Goal: Task Accomplishment & Management: Complete application form

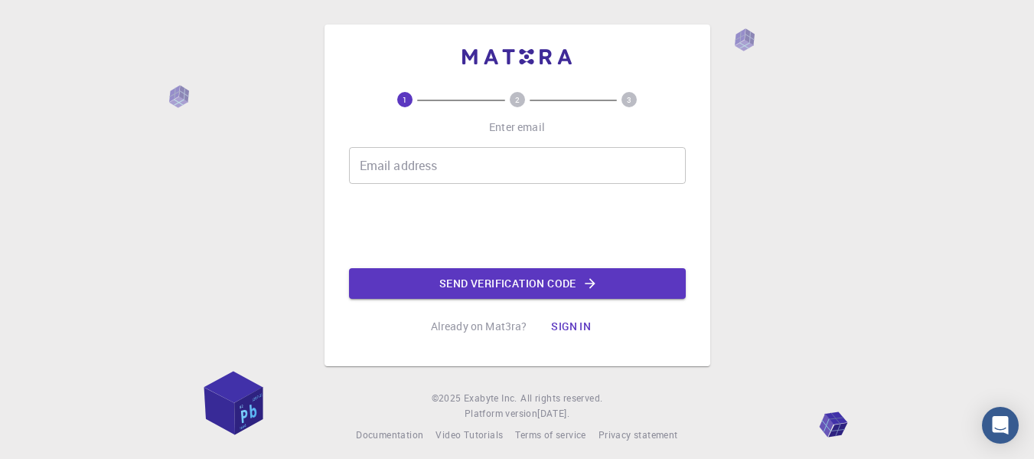
click at [416, 157] on div "Email address Email address" at bounding box center [517, 165] width 337 height 37
click at [417, 160] on input "Email address" at bounding box center [517, 165] width 337 height 37
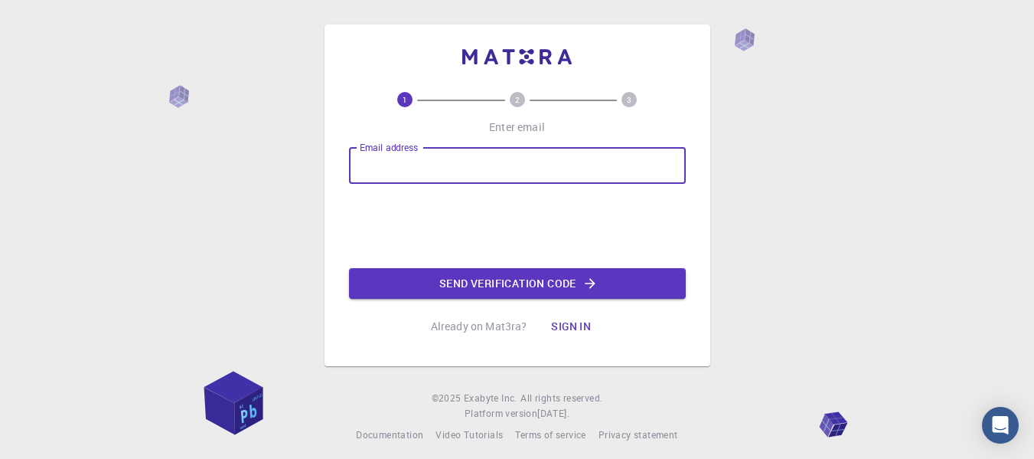
type input "[EMAIL_ADDRESS][DOMAIN_NAME]"
click at [451, 285] on button "Send verification code" at bounding box center [517, 283] width 337 height 31
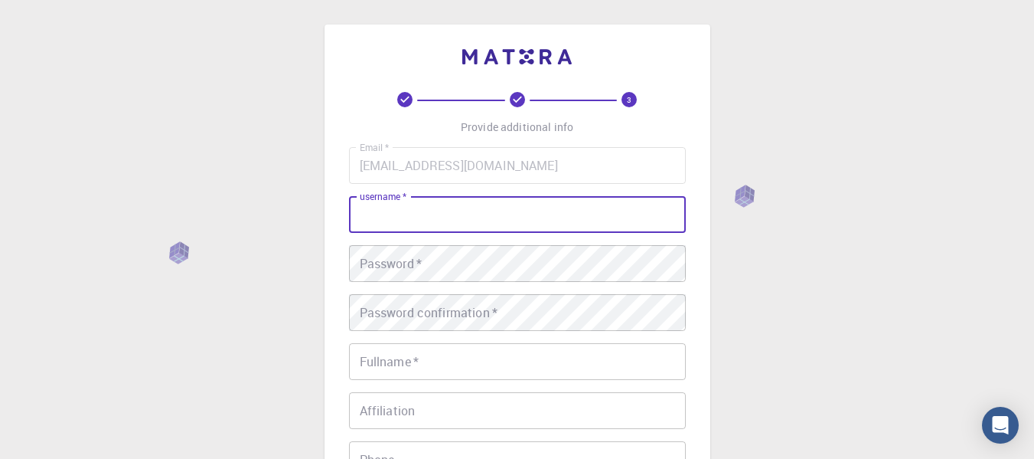
click at [488, 211] on input "username   *" at bounding box center [517, 214] width 337 height 37
type input "sondos.khaled718"
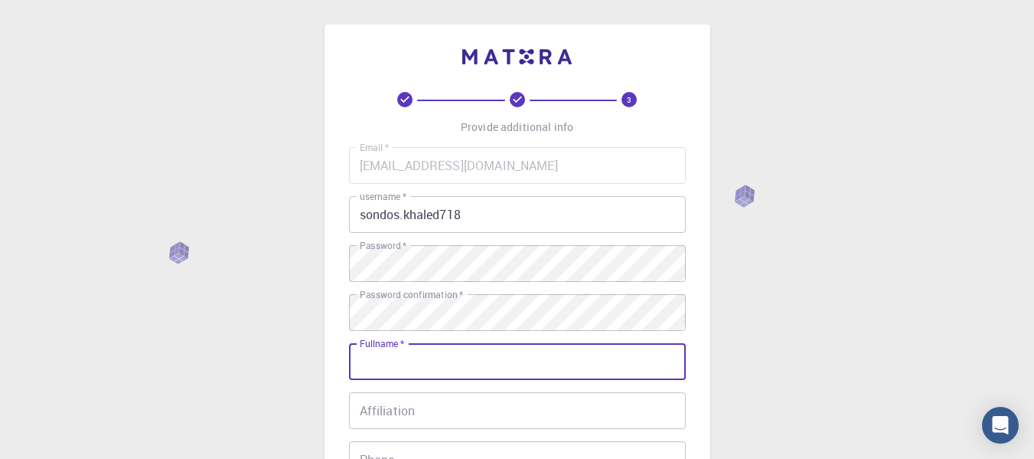
click at [473, 357] on input "Fullname   *" at bounding box center [517, 361] width 337 height 37
type input "Sondos Khaled"
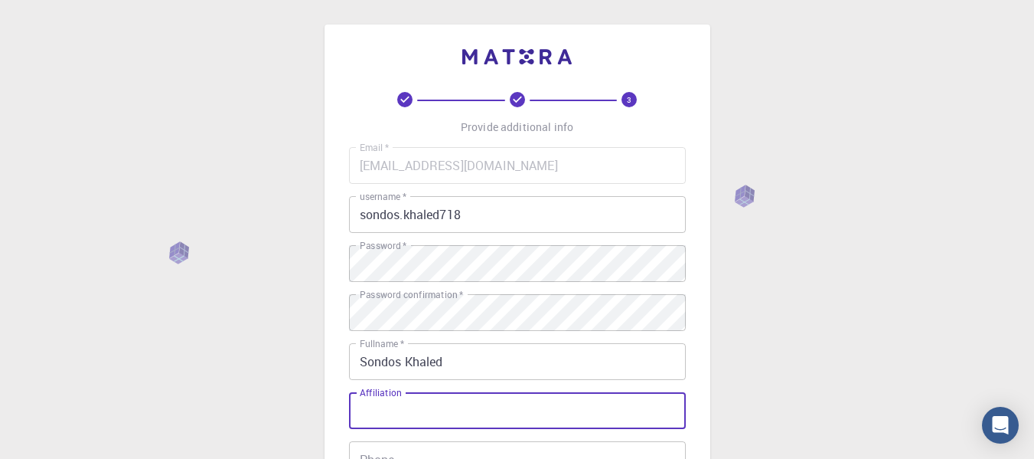
click at [483, 399] on input "Affiliation" at bounding box center [517, 410] width 337 height 37
type input "MUE"
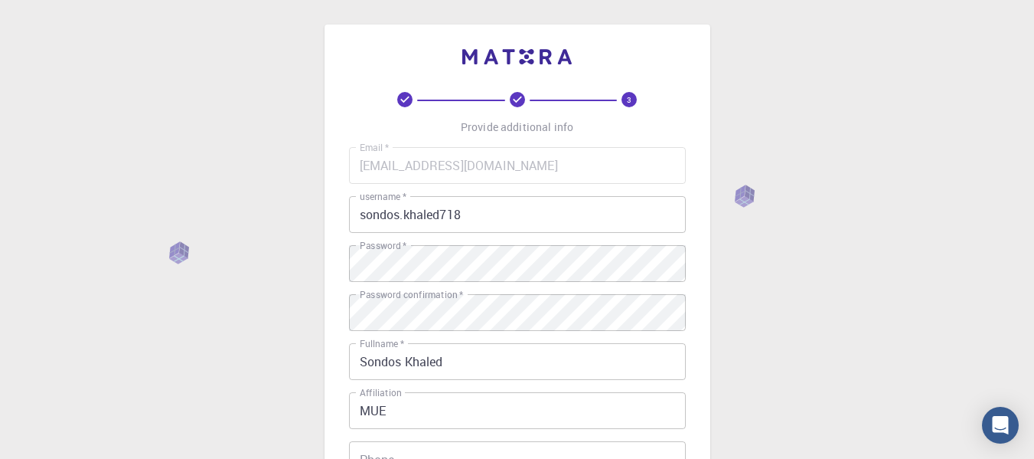
click at [813, 291] on div "3 Provide additional info Email   * [EMAIL_ADDRESS][DOMAIN_NAME] Email   * user…" at bounding box center [517, 389] width 1034 height 779
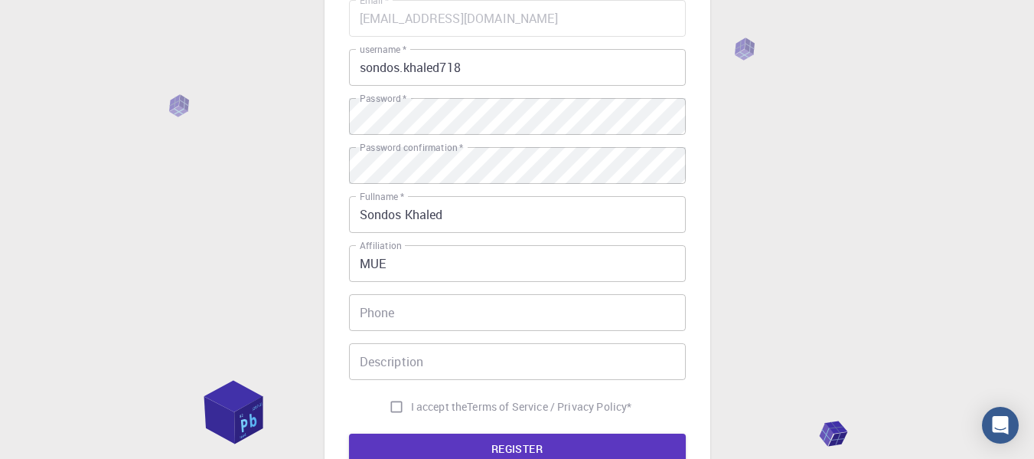
scroll to position [321, 0]
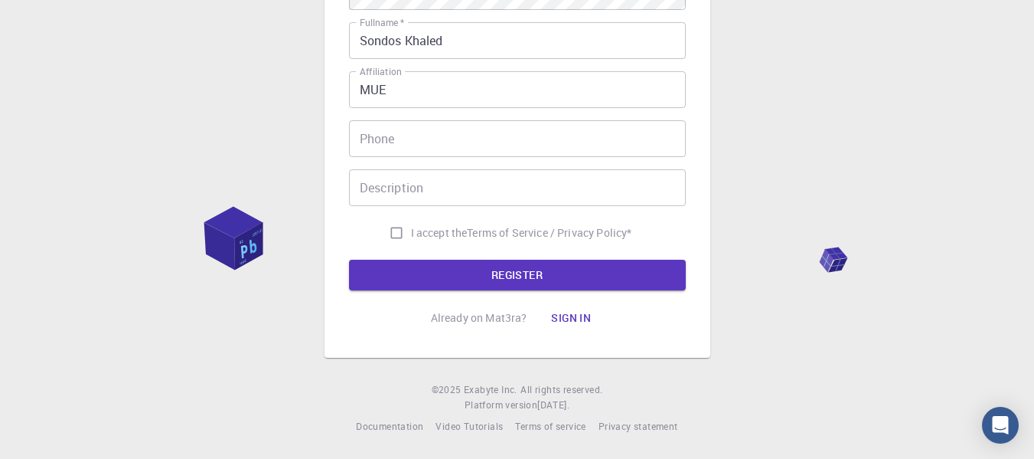
click at [618, 129] on input "Phone" at bounding box center [517, 138] width 337 height 37
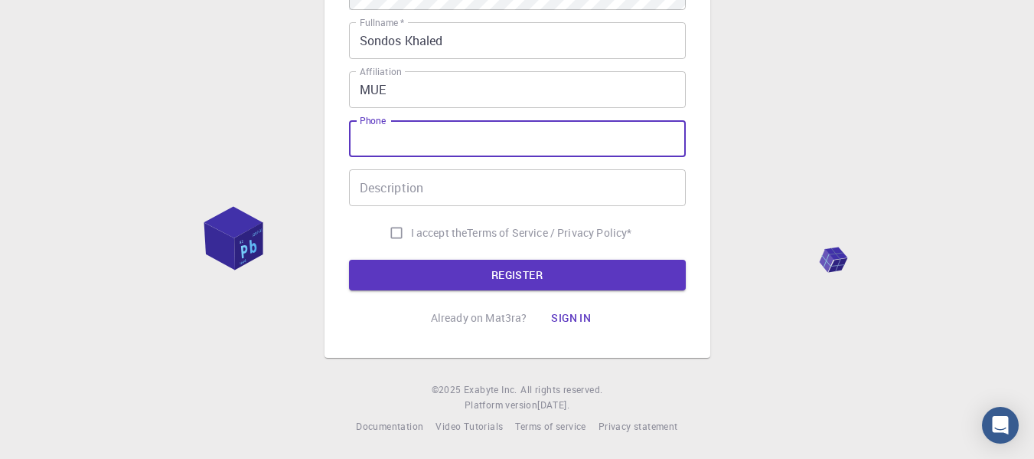
type input "01120145231"
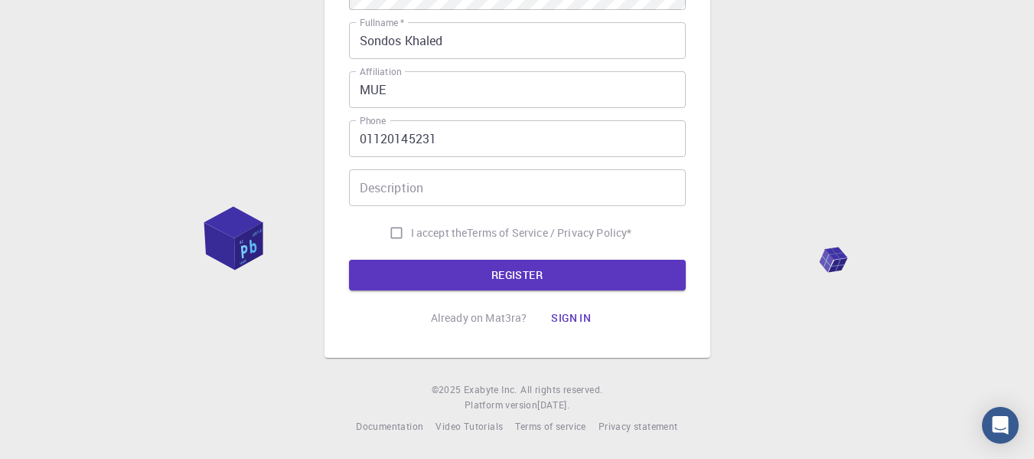
click at [411, 231] on span "I accept the" at bounding box center [439, 232] width 57 height 15
click at [406, 231] on input "I accept the Terms of Service / Privacy Policy *" at bounding box center [396, 232] width 29 height 29
checkbox input "true"
click at [391, 95] on input "MUE" at bounding box center [517, 89] width 337 height 37
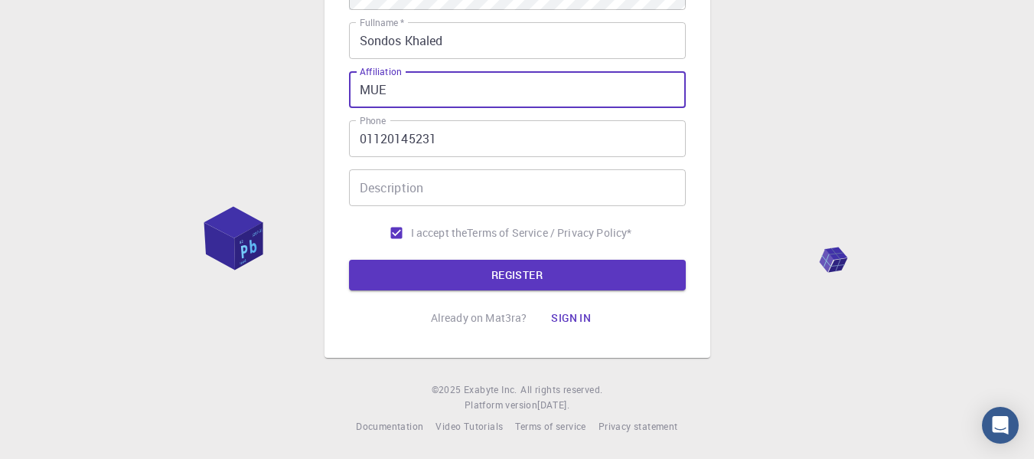
click at [391, 95] on input "MUE" at bounding box center [517, 89] width 337 height 37
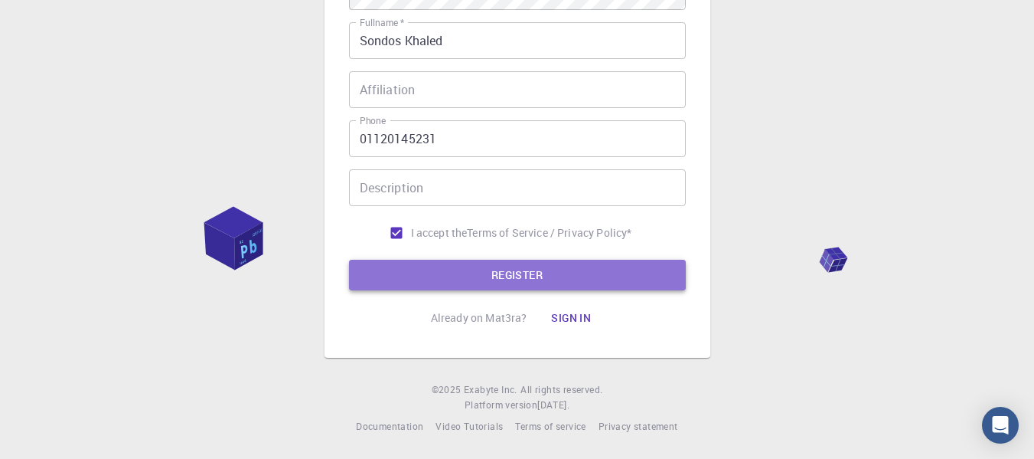
click at [400, 267] on button "REGISTER" at bounding box center [517, 275] width 337 height 31
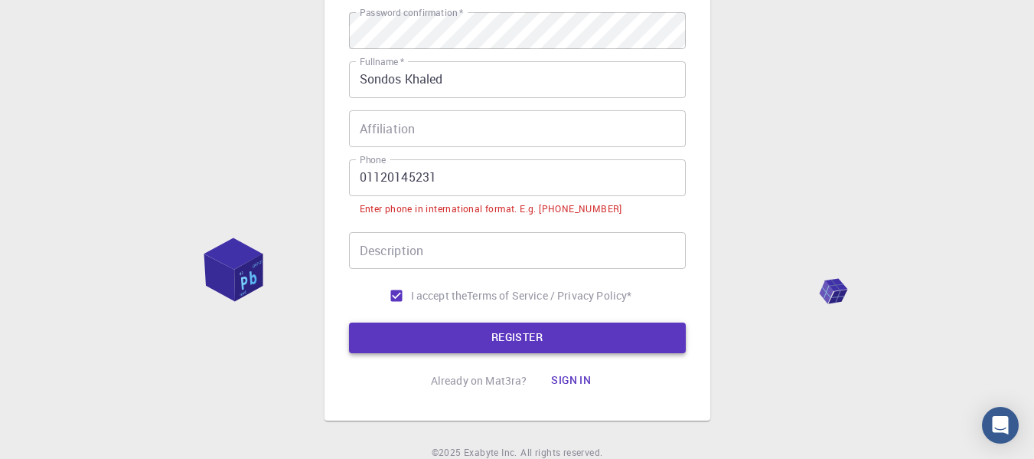
scroll to position [359, 0]
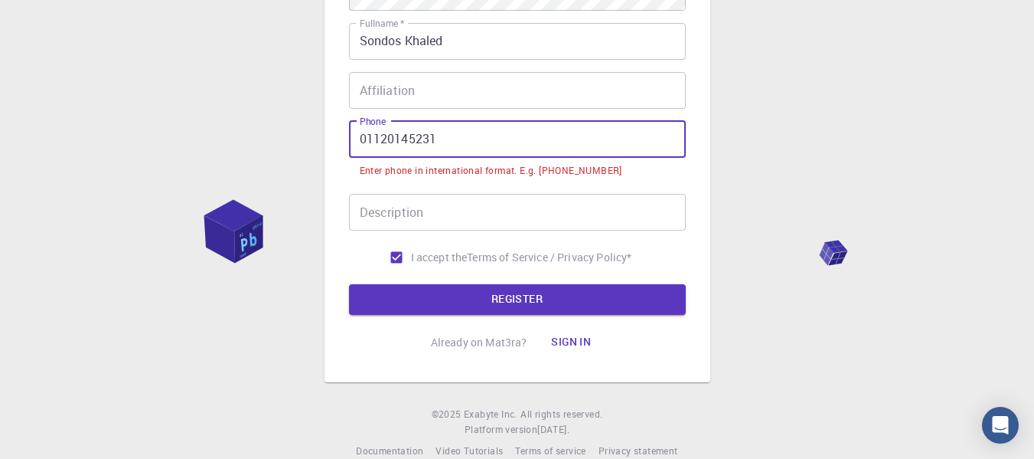
click at [361, 142] on input "01120145231" at bounding box center [517, 139] width 337 height 37
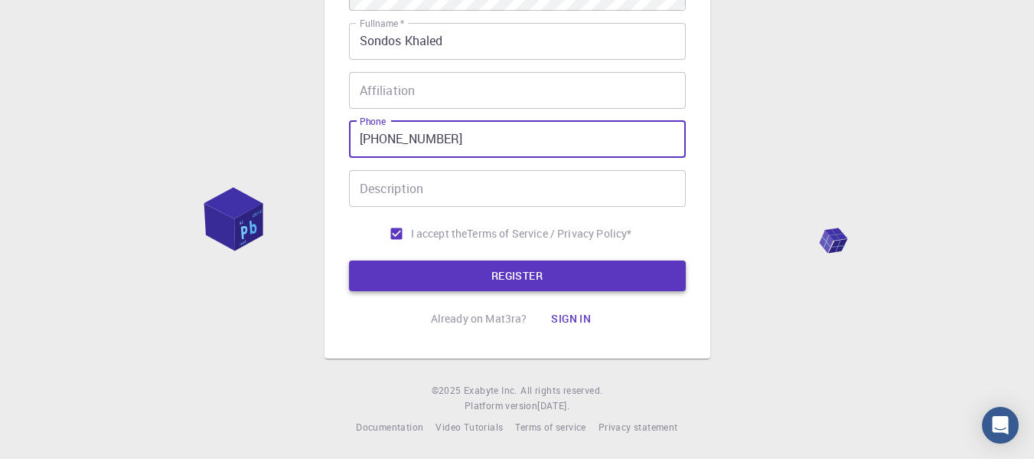
type input "[PHONE_NUMBER]"
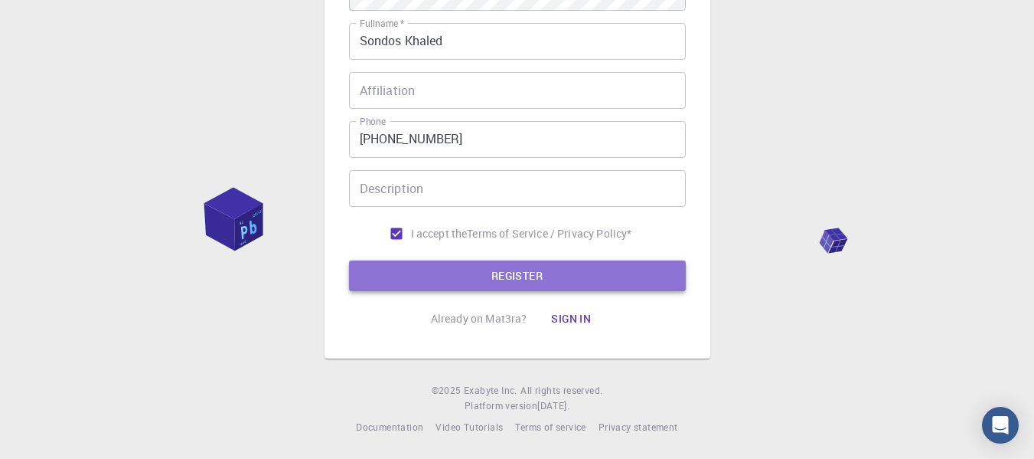
click at [460, 268] on button "REGISTER" at bounding box center [517, 275] width 337 height 31
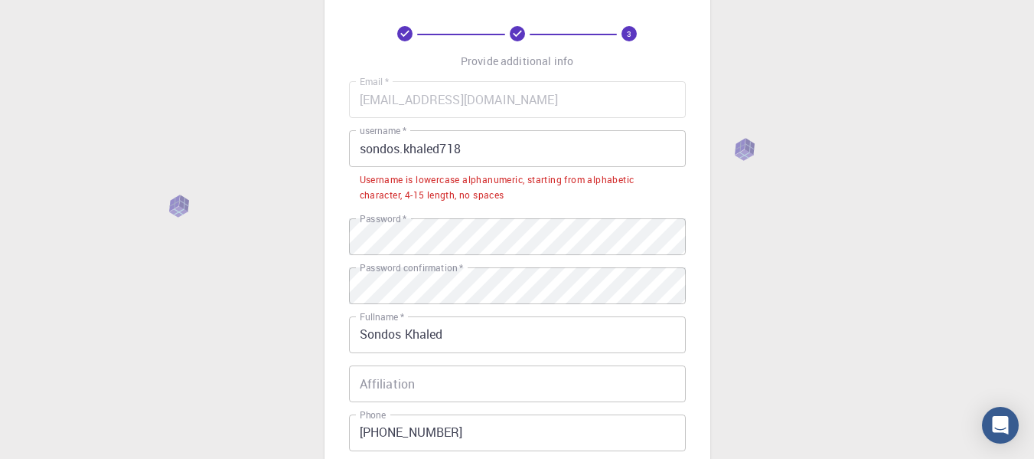
scroll to position [57, 0]
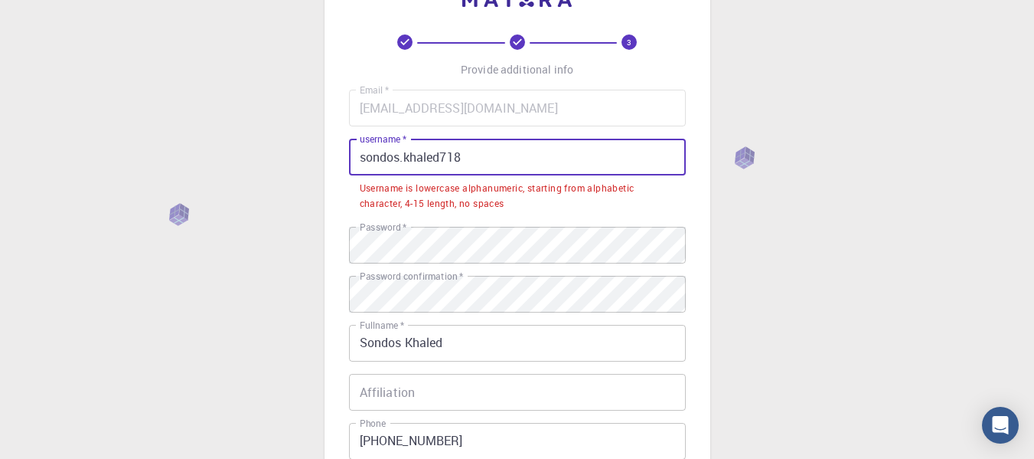
click at [364, 154] on input "sondos.khaled718" at bounding box center [517, 157] width 337 height 37
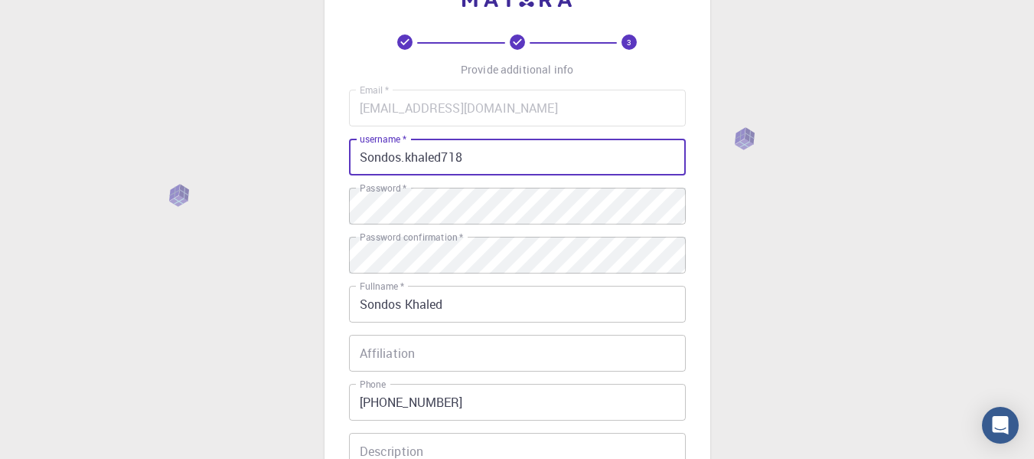
click at [443, 157] on input "sondos.khaled718" at bounding box center [517, 157] width 337 height 37
type input "sondos718"
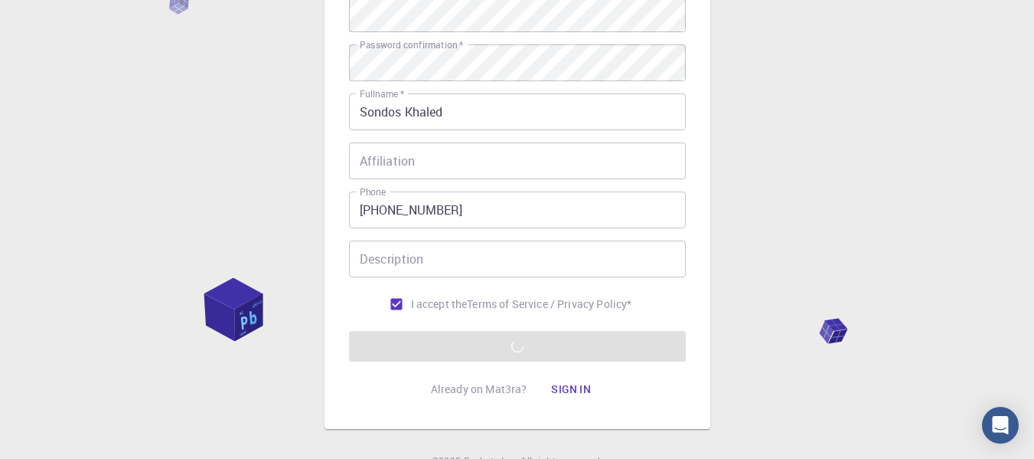
scroll to position [270, 0]
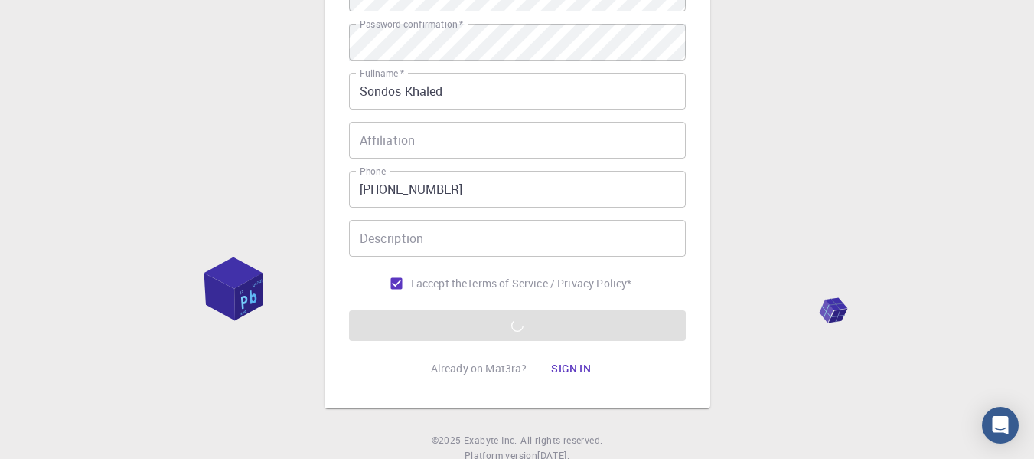
click at [776, 149] on div "3 Provide additional info Email   * [EMAIL_ADDRESS][DOMAIN_NAME] Email   * user…" at bounding box center [517, 119] width 1034 height 779
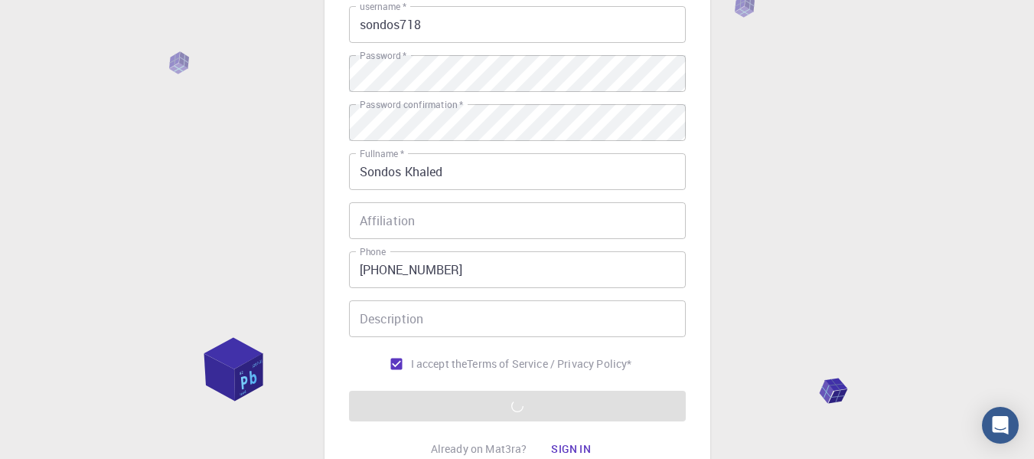
scroll to position [188, 0]
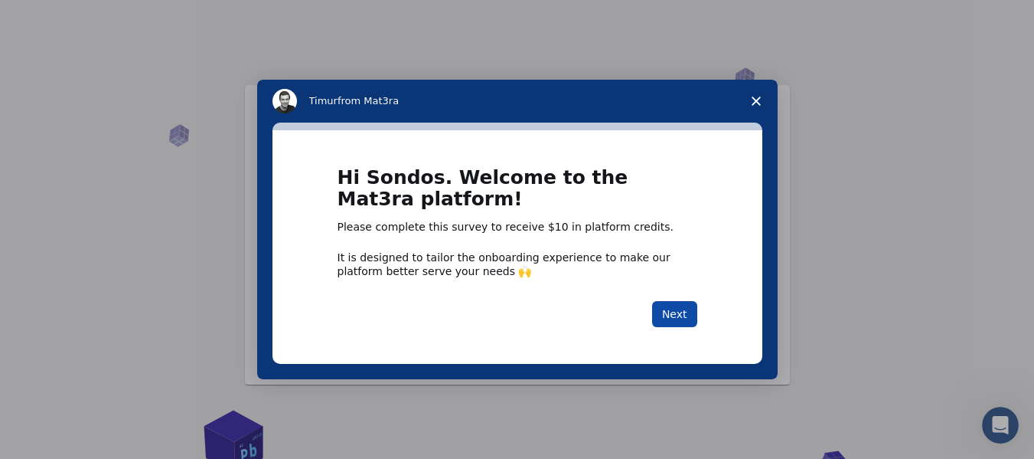
click at [683, 305] on button "Next" at bounding box center [674, 314] width 45 height 26
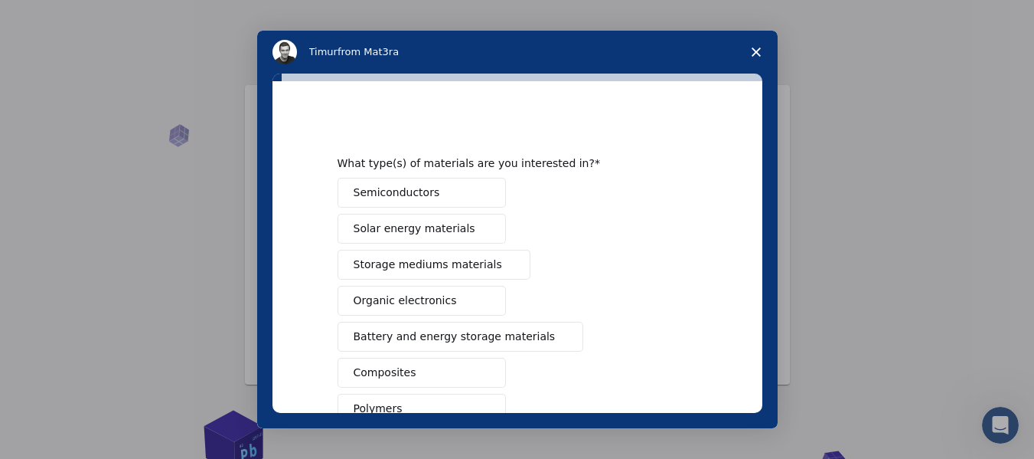
click at [756, 57] on span "Close survey" at bounding box center [756, 52] width 43 height 43
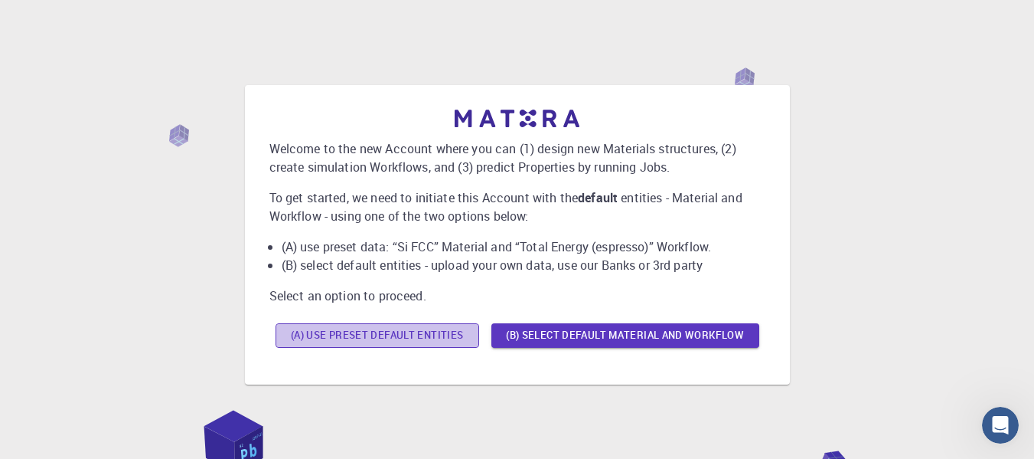
click at [411, 324] on button "(A) Use preset default entities" at bounding box center [378, 335] width 204 height 24
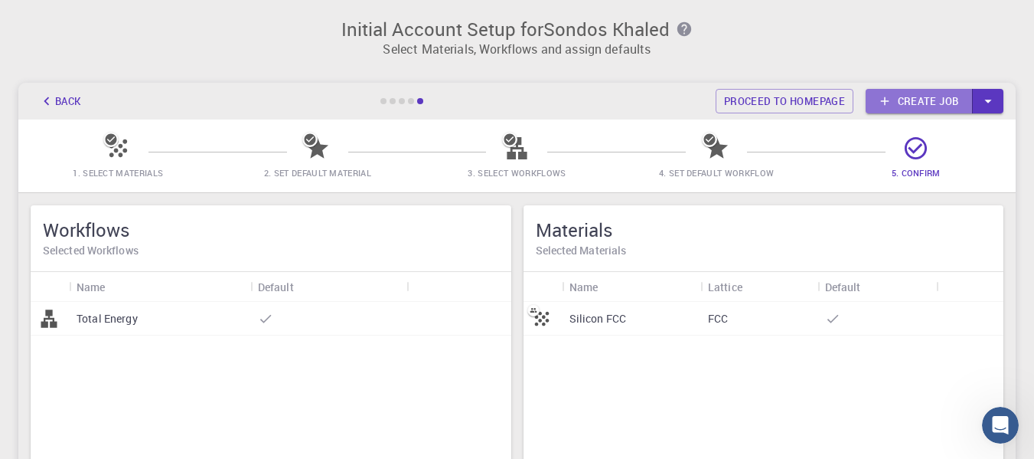
click at [903, 93] on link "Create job" at bounding box center [919, 101] width 107 height 24
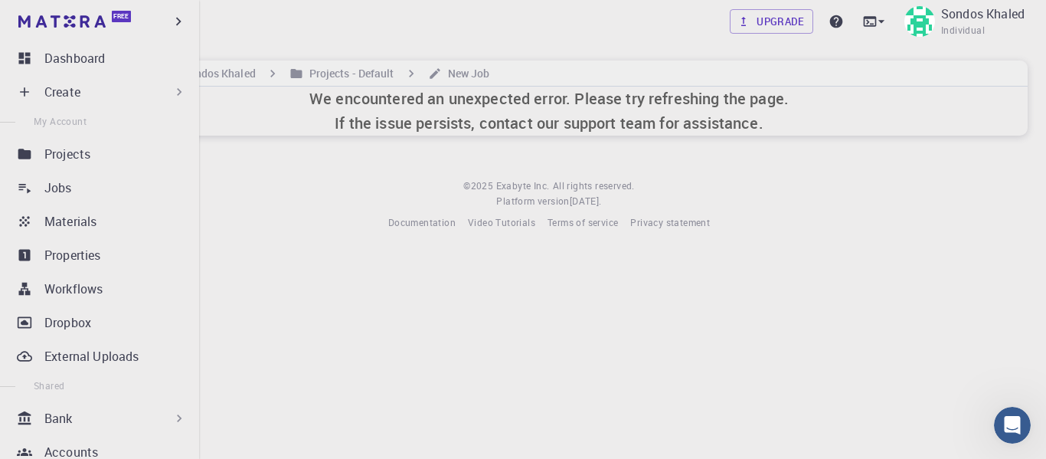
click at [101, 90] on div "Create" at bounding box center [115, 92] width 142 height 18
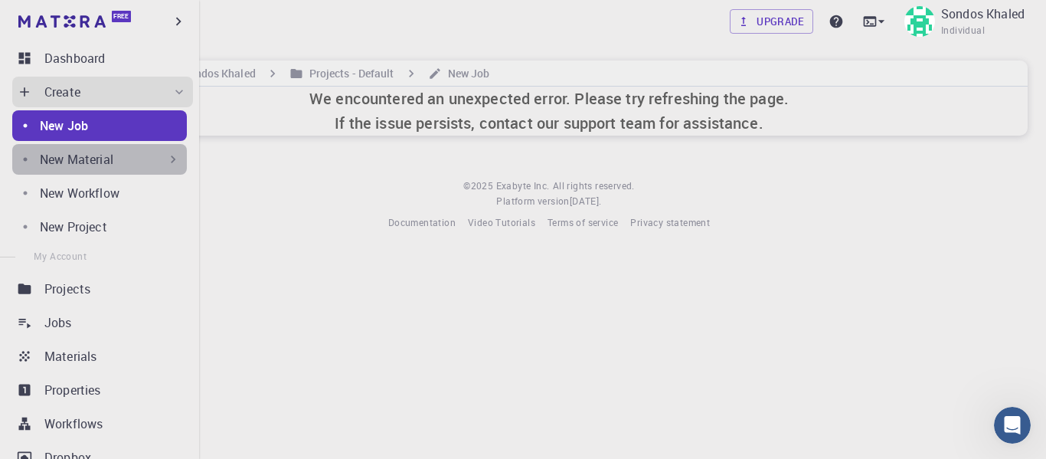
click at [113, 152] on p "New Material" at bounding box center [76, 159] width 73 height 18
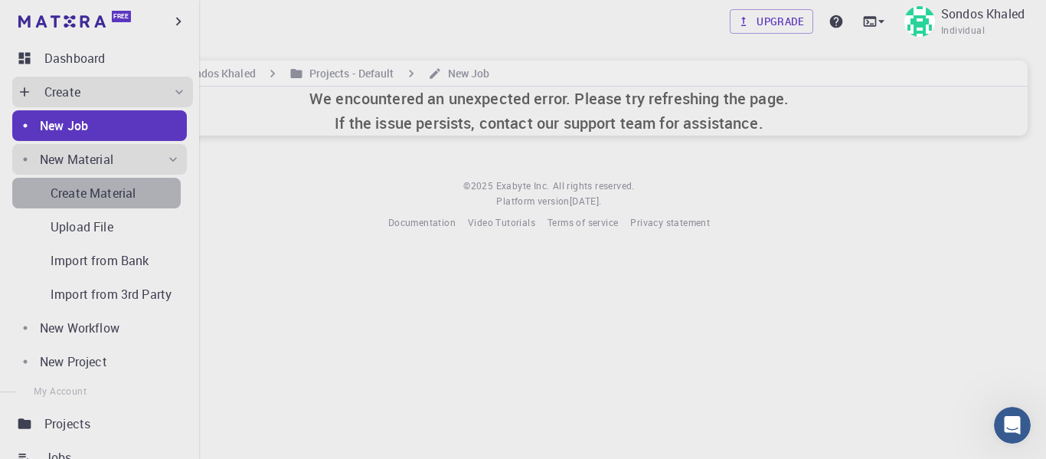
click at [117, 188] on p "Create Material" at bounding box center [93, 193] width 85 height 18
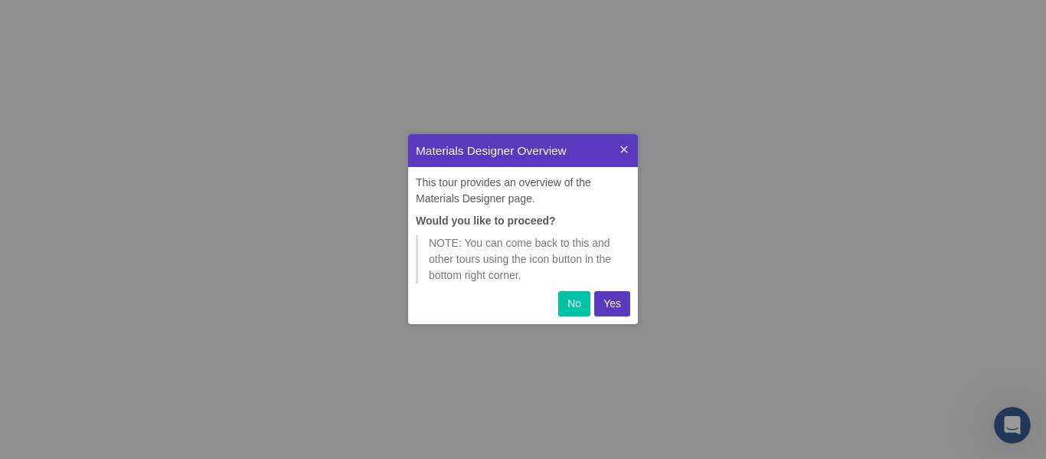
scroll to position [178, 218]
click at [620, 151] on icon at bounding box center [624, 149] width 12 height 12
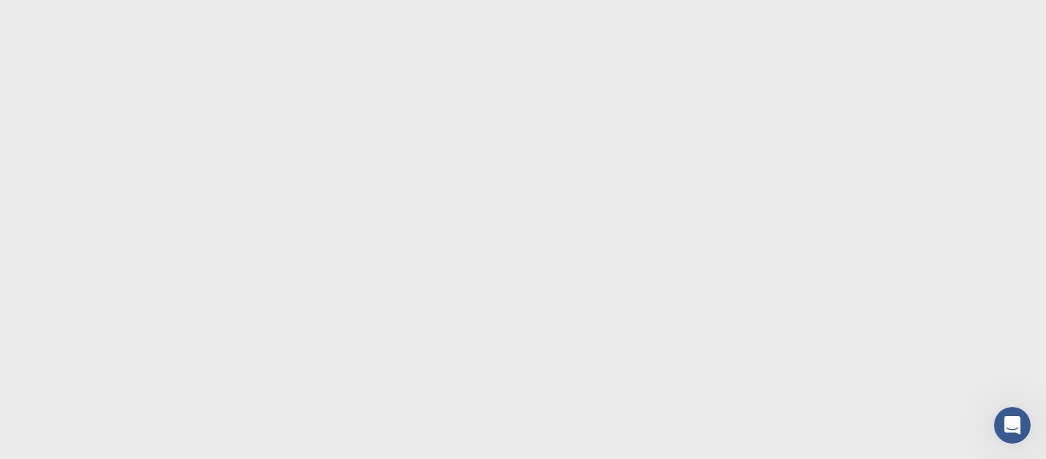
click at [126, 123] on body at bounding box center [523, 229] width 1046 height 459
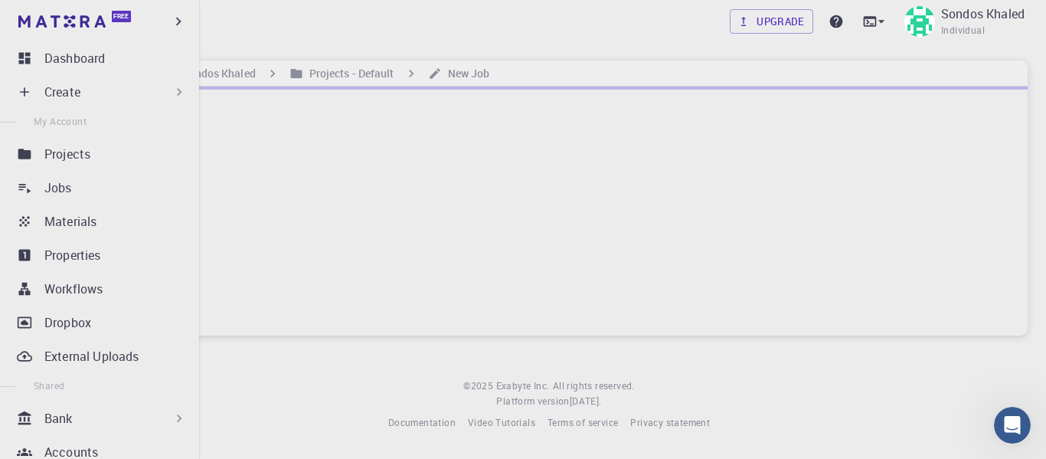
click at [80, 86] on p "Create" at bounding box center [62, 92] width 36 height 18
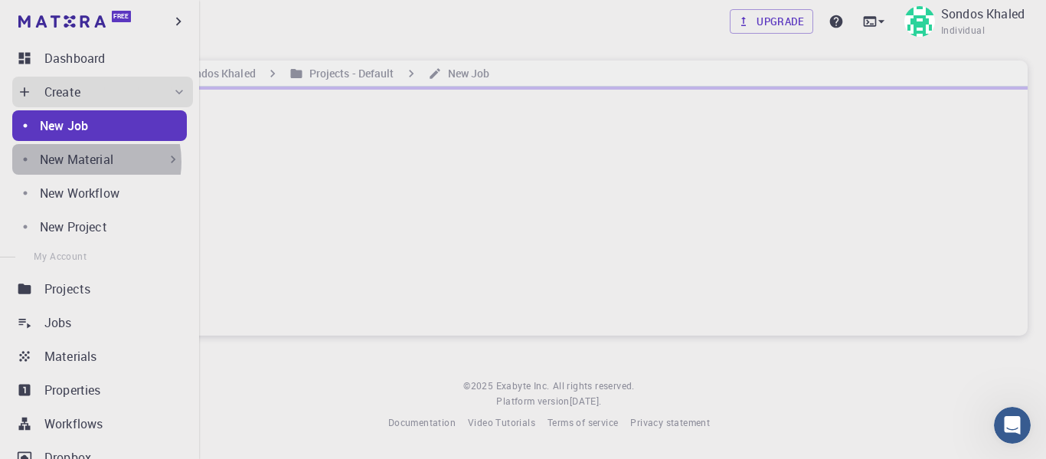
click at [85, 162] on p "New Material" at bounding box center [76, 159] width 73 height 18
